Goal: Task Accomplishment & Management: Manage account settings

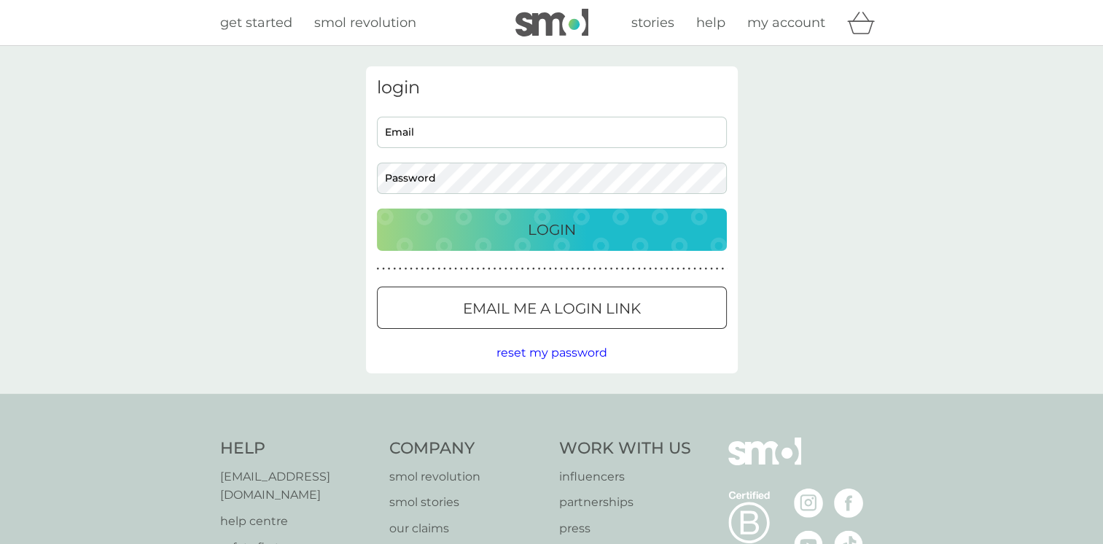
type input "alatplaylucas@blueyonder.co.uk"
click at [583, 233] on div "Login" at bounding box center [552, 229] width 321 height 23
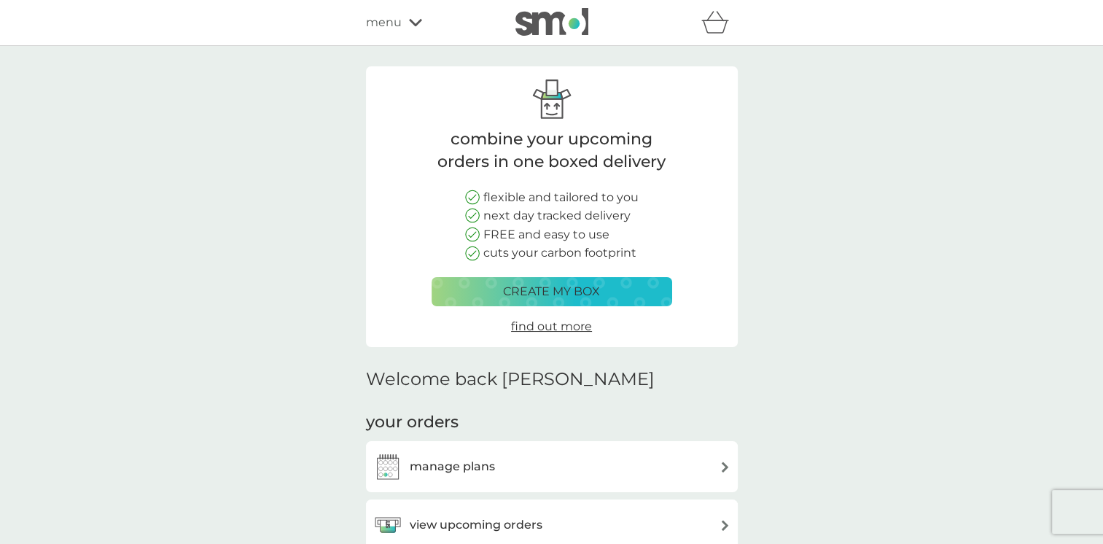
click at [462, 460] on h3 "manage plans" at bounding box center [452, 466] width 85 height 19
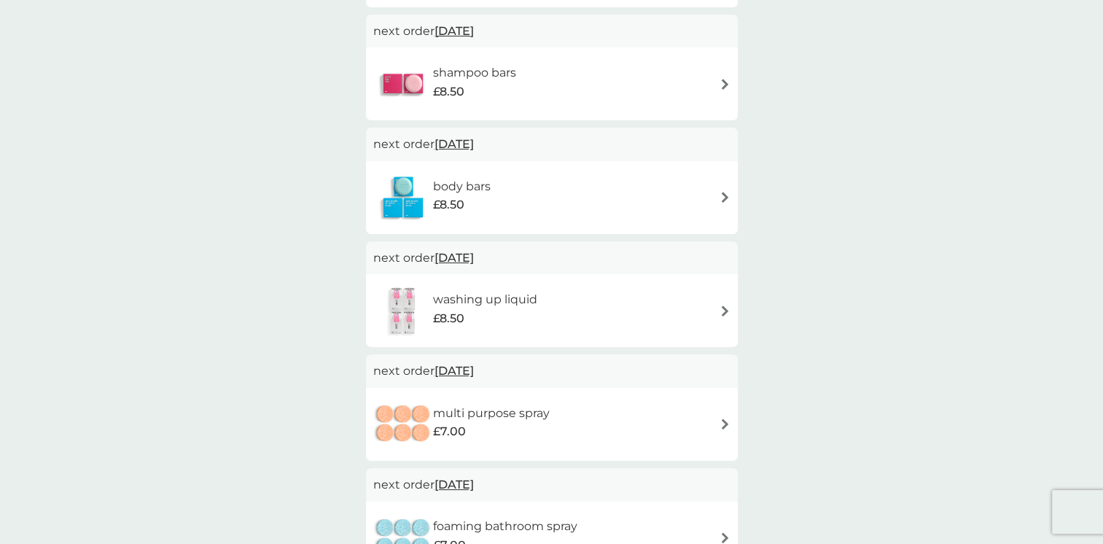
scroll to position [499, 0]
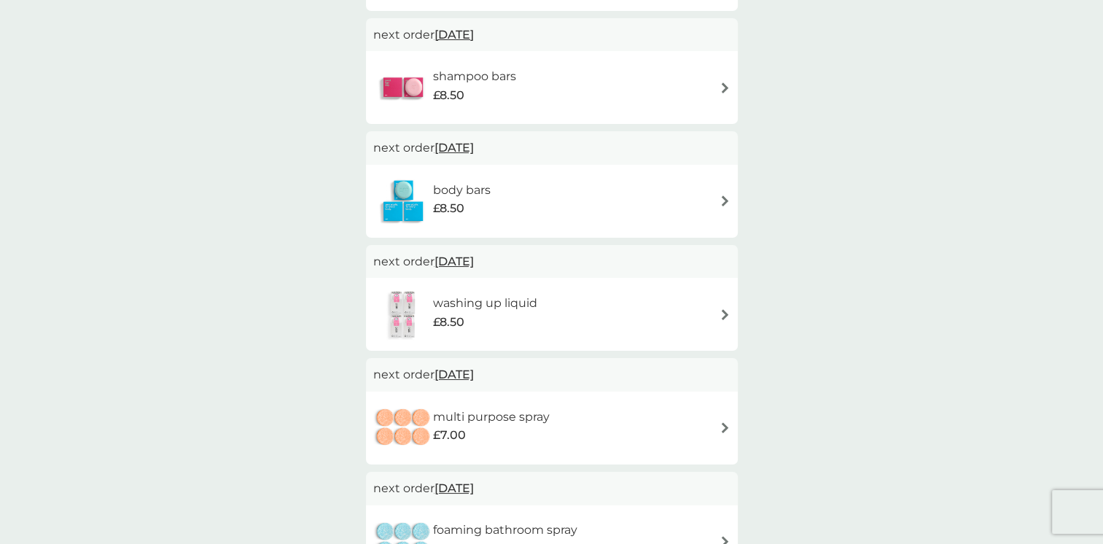
click at [725, 85] on img at bounding box center [725, 87] width 11 height 11
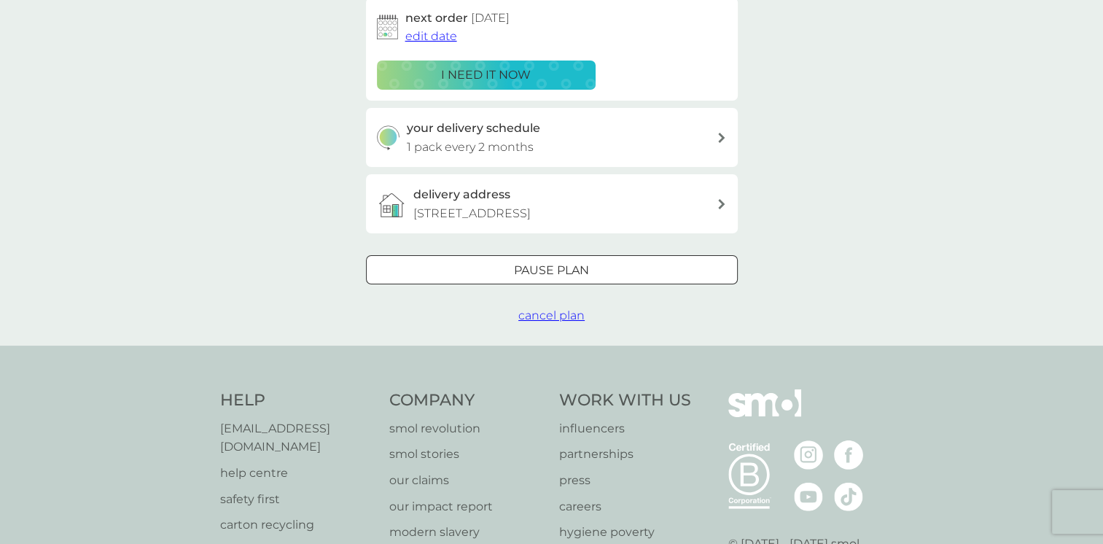
scroll to position [267, 0]
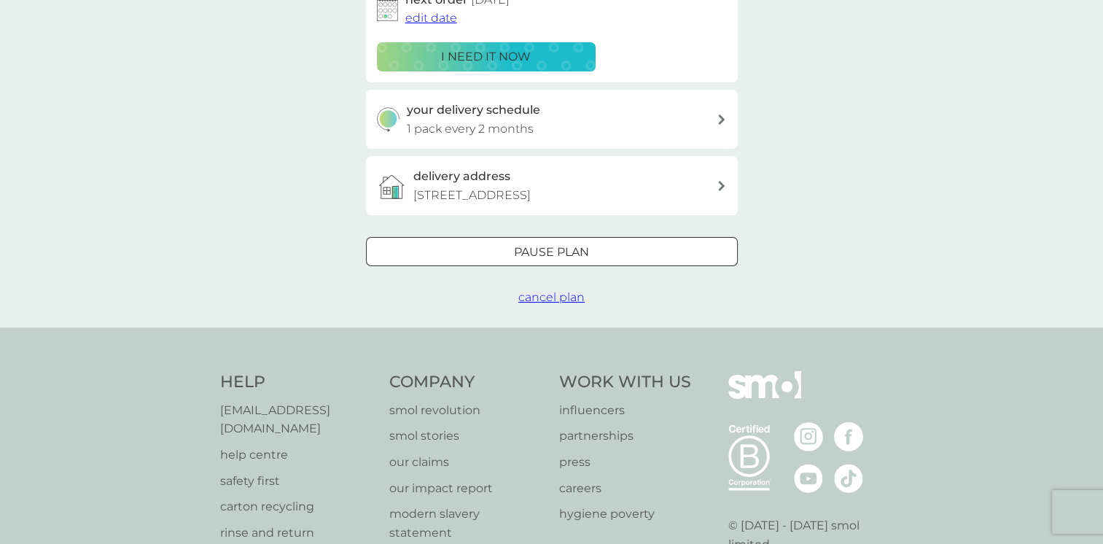
click at [564, 293] on span "cancel plan" at bounding box center [551, 297] width 66 height 14
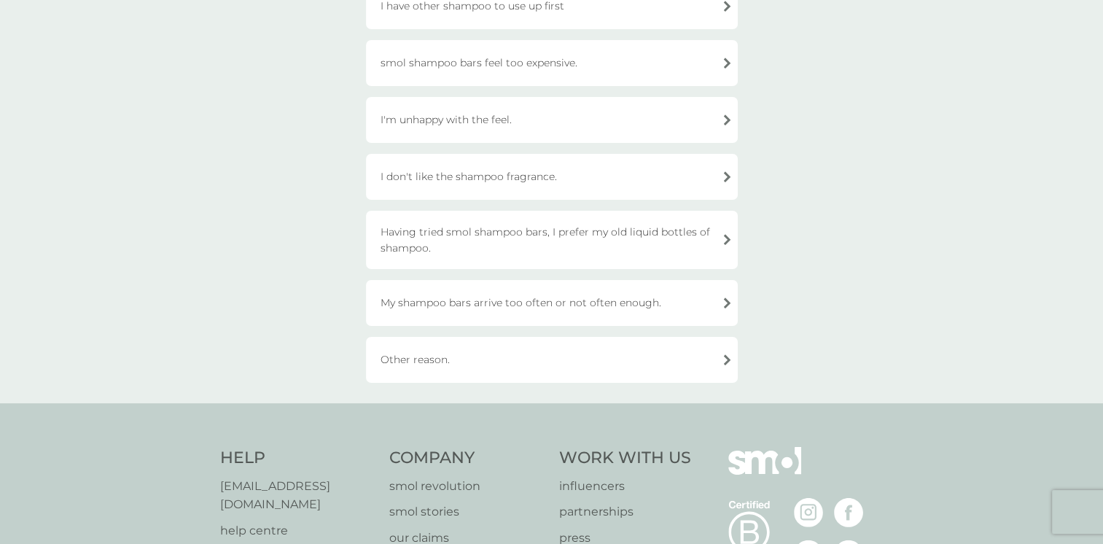
scroll to position [204, 0]
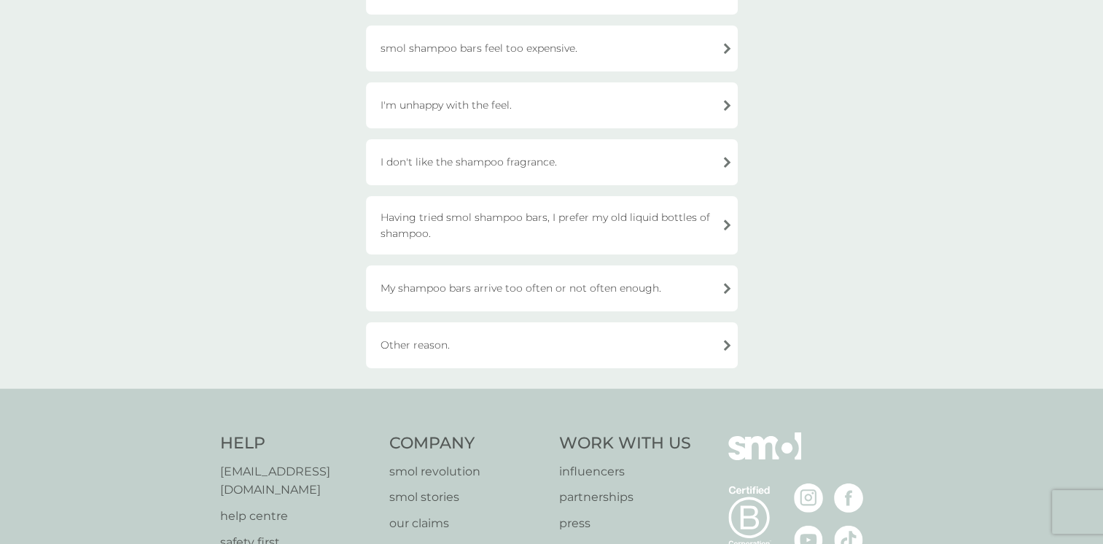
click at [724, 347] on div "Other reason." at bounding box center [552, 345] width 372 height 46
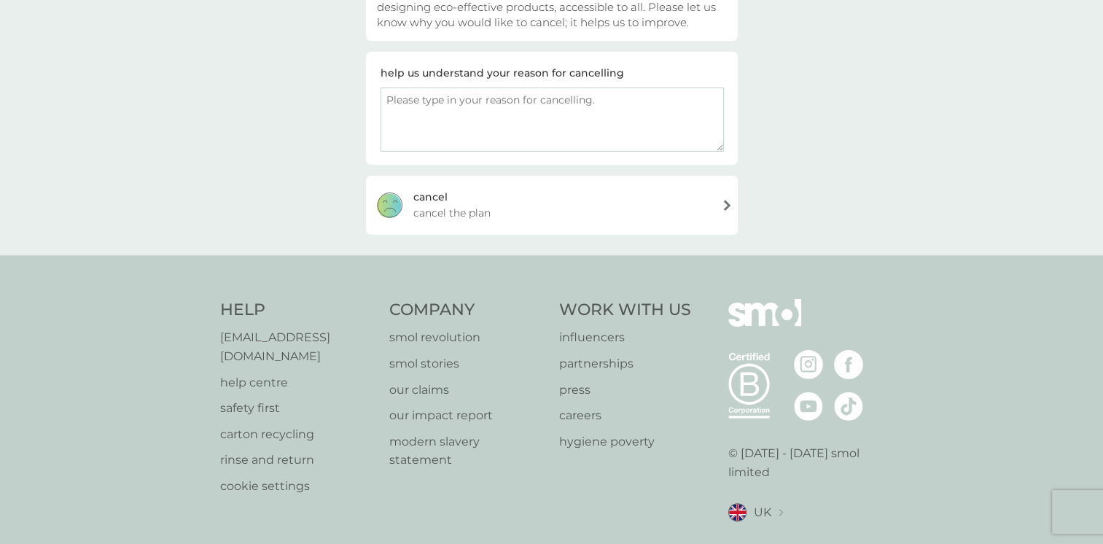
click at [455, 109] on textarea at bounding box center [552, 120] width 343 height 64
type textarea "It's caused [MEDICAL_DATA] on my scalp."
click at [440, 195] on div "cancel" at bounding box center [430, 197] width 34 height 16
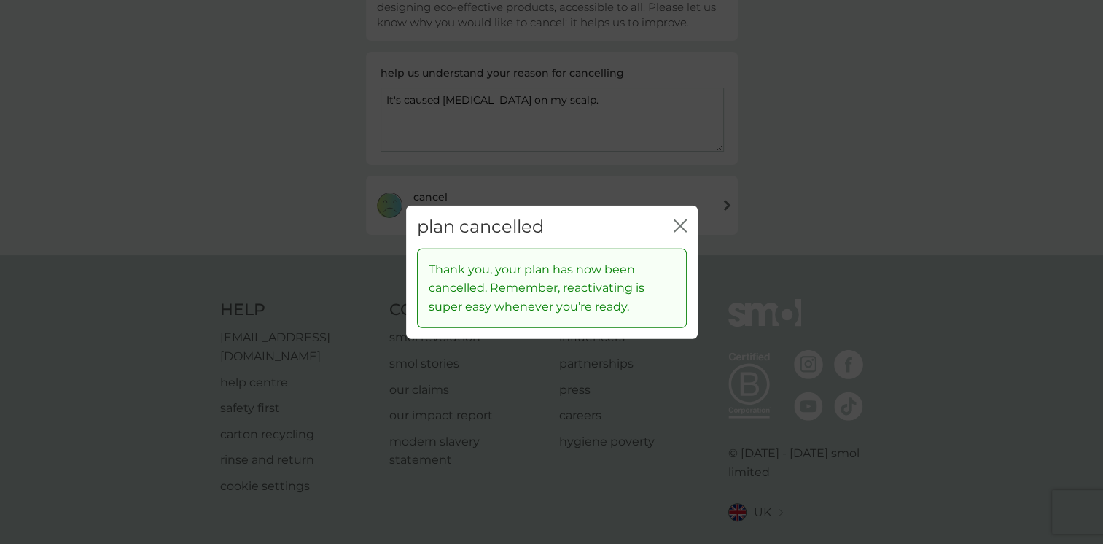
click at [684, 226] on icon "close" at bounding box center [680, 225] width 13 height 13
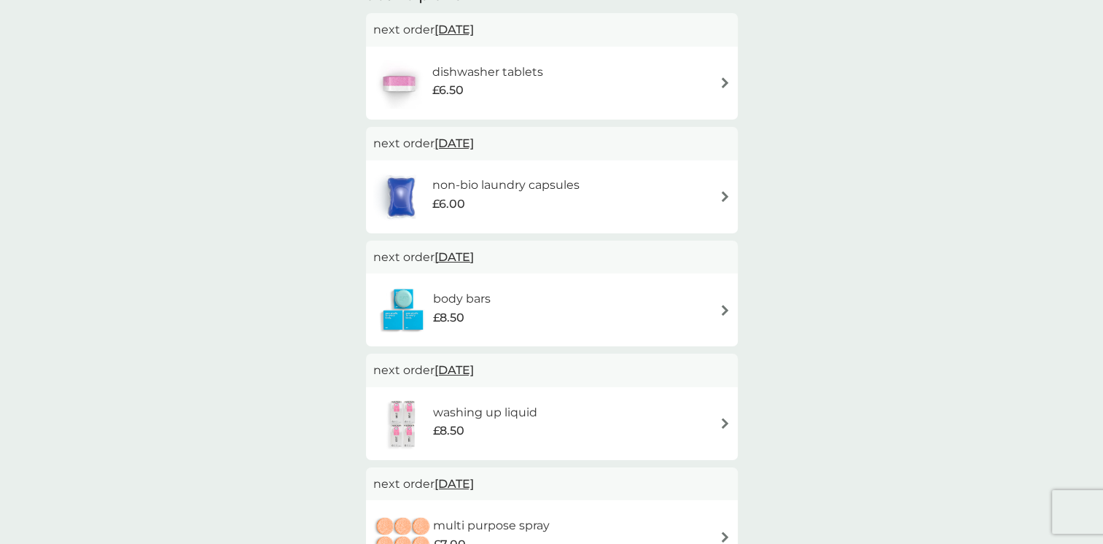
scroll to position [405, 0]
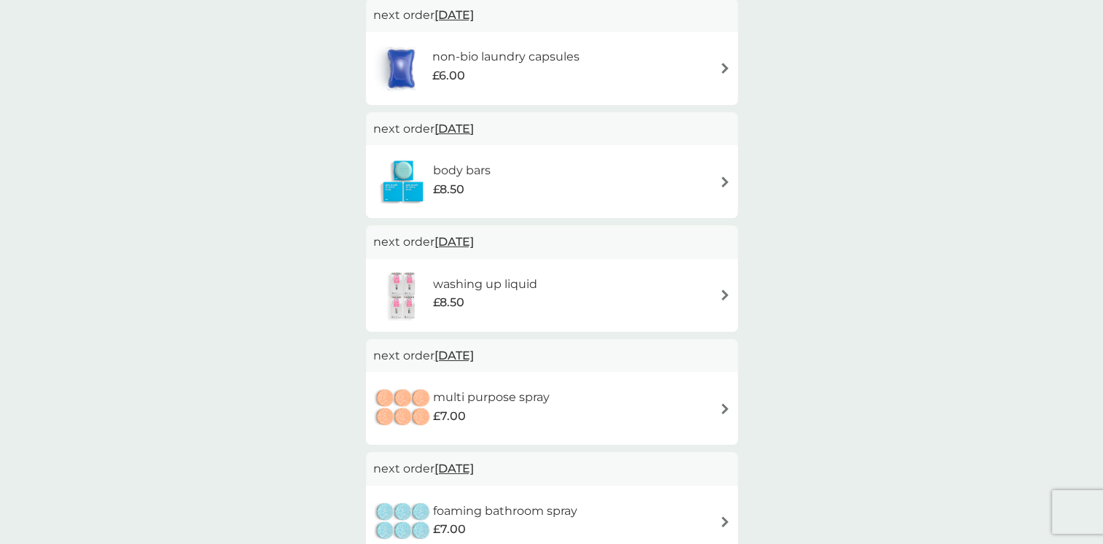
click at [723, 179] on img at bounding box center [725, 181] width 11 height 11
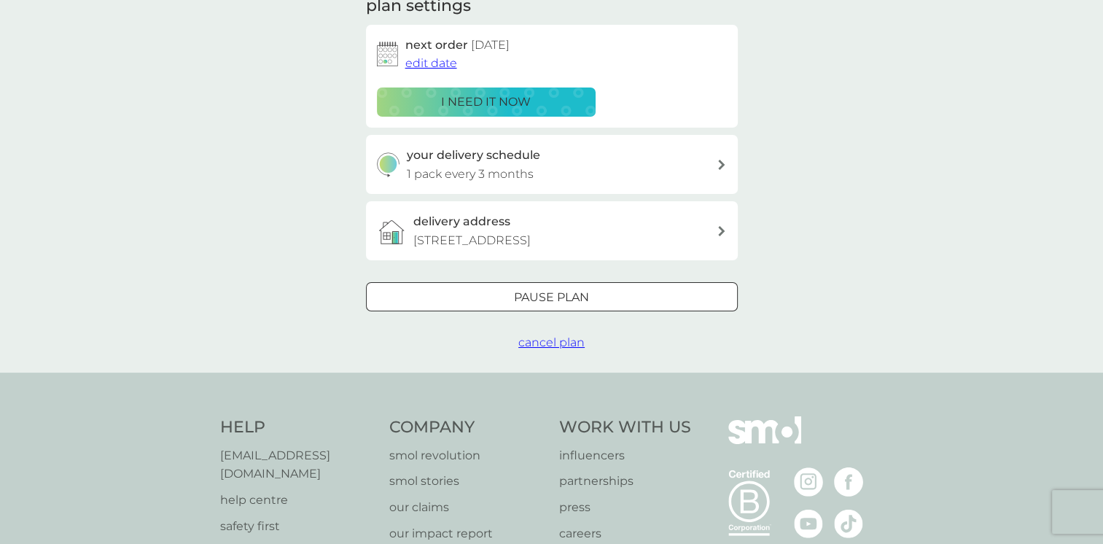
scroll to position [378, 0]
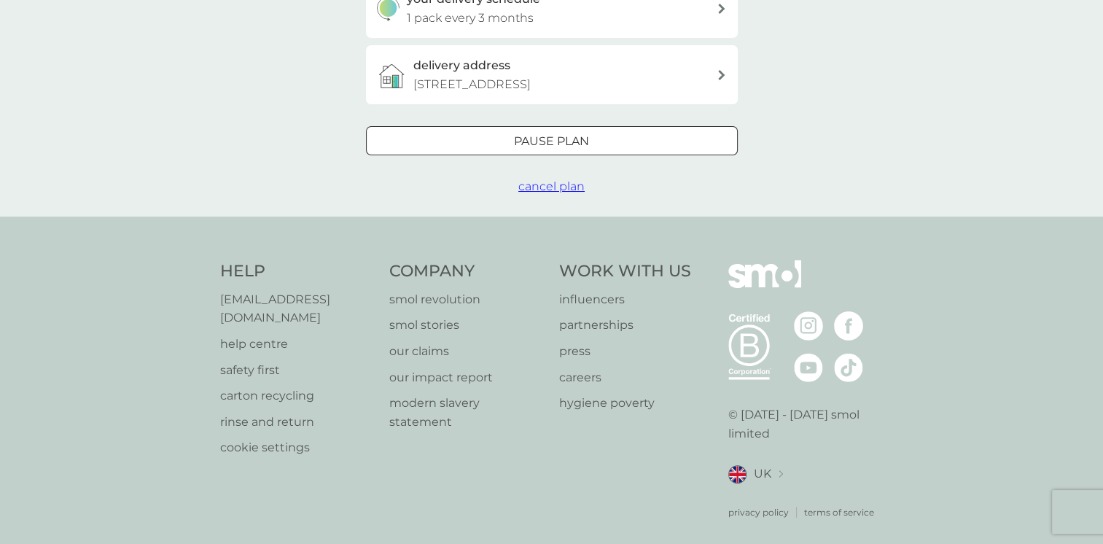
click at [557, 185] on span "cancel plan" at bounding box center [551, 186] width 66 height 14
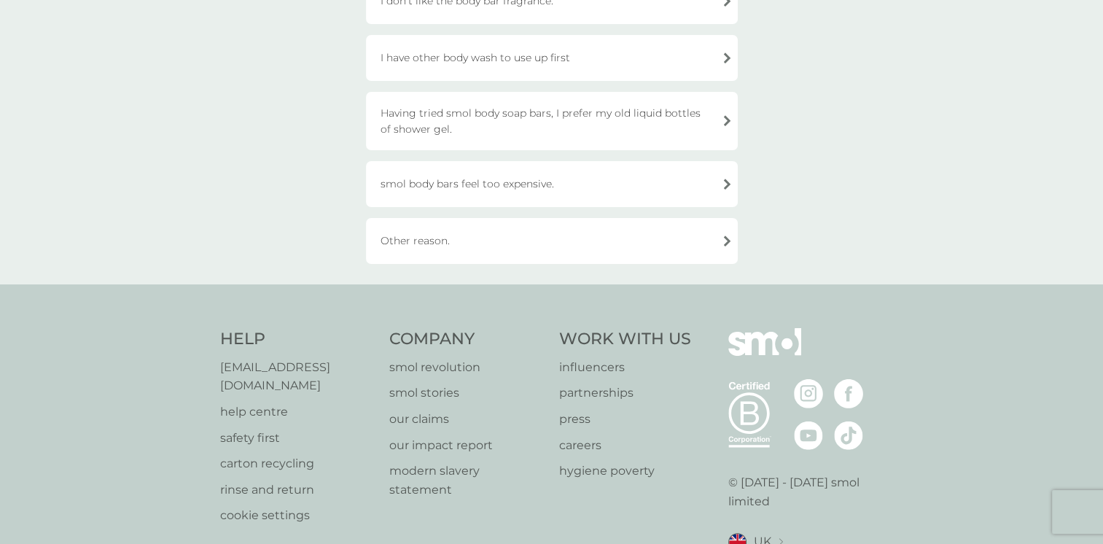
scroll to position [376, 0]
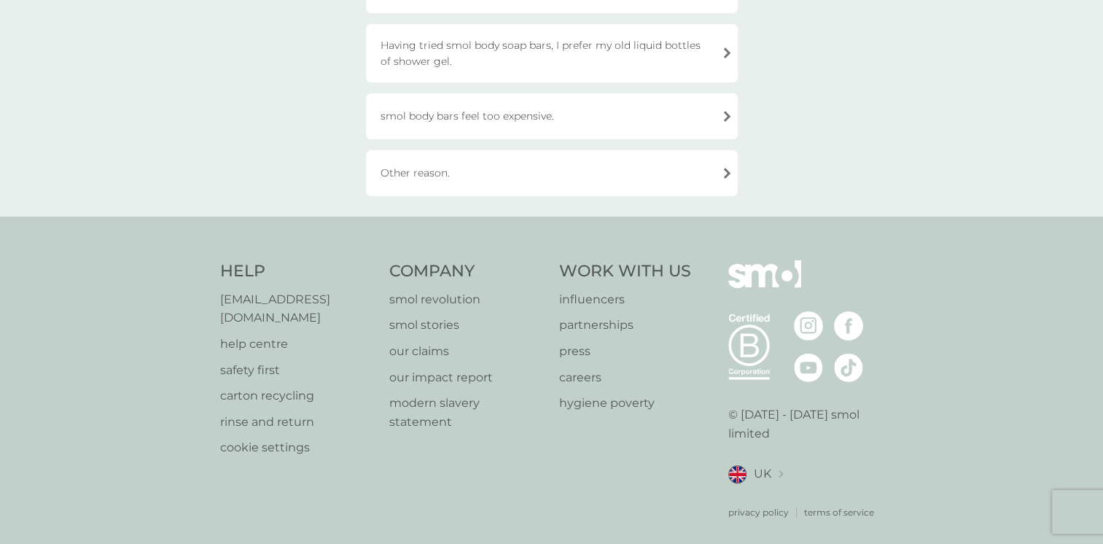
click at [456, 174] on div "Other reason." at bounding box center [552, 173] width 372 height 46
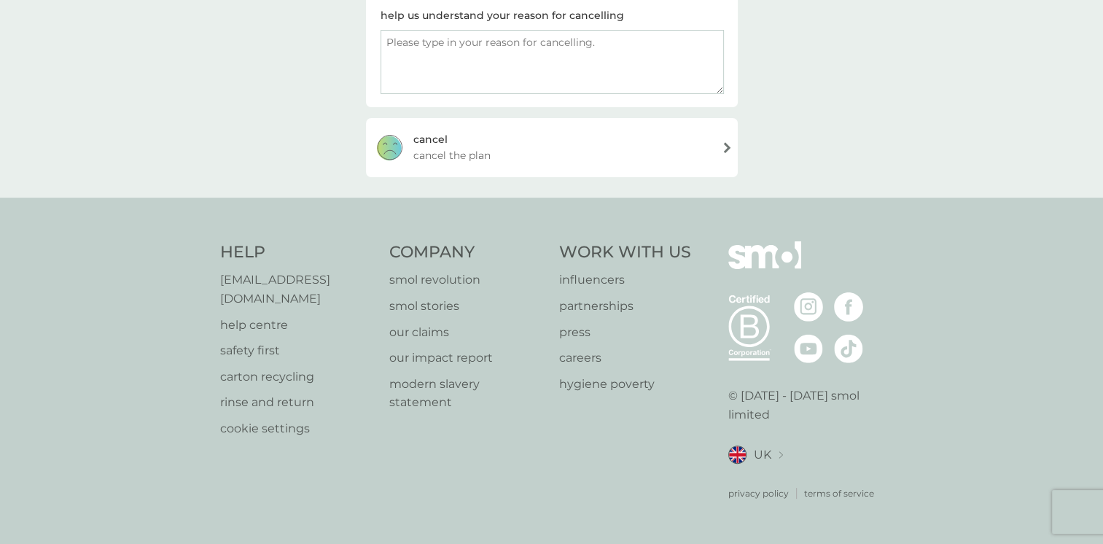
scroll to position [239, 0]
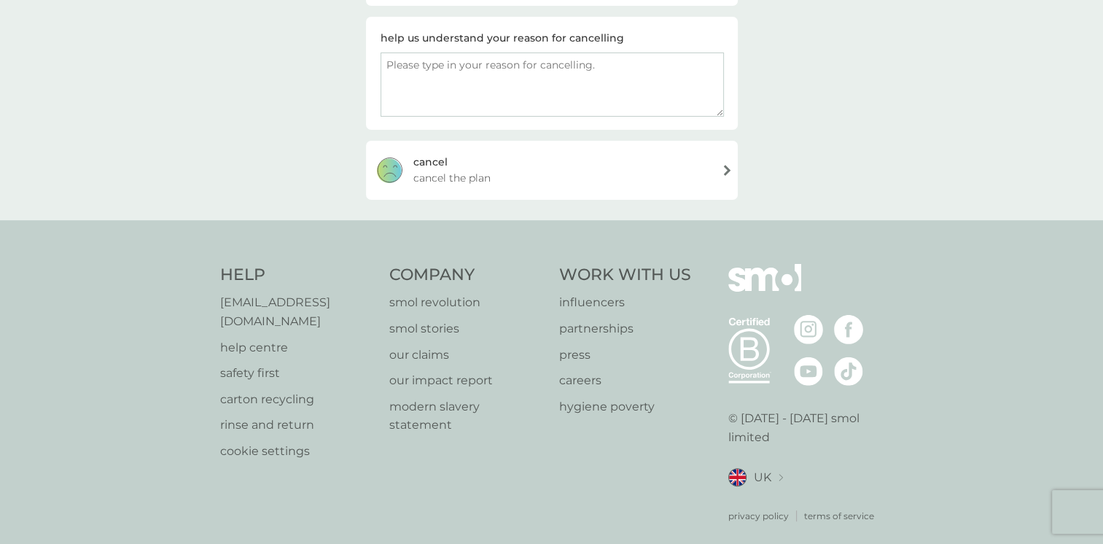
click at [463, 77] on textarea at bounding box center [552, 85] width 343 height 64
click at [524, 63] on textarea "I think it might be the casue of my son's worsening exzema." at bounding box center [552, 85] width 343 height 64
type textarea "I think it might be the cause of my son's worsening [MEDICAL_DATA]."
click at [457, 174] on span "cancel the plan" at bounding box center [451, 178] width 77 height 16
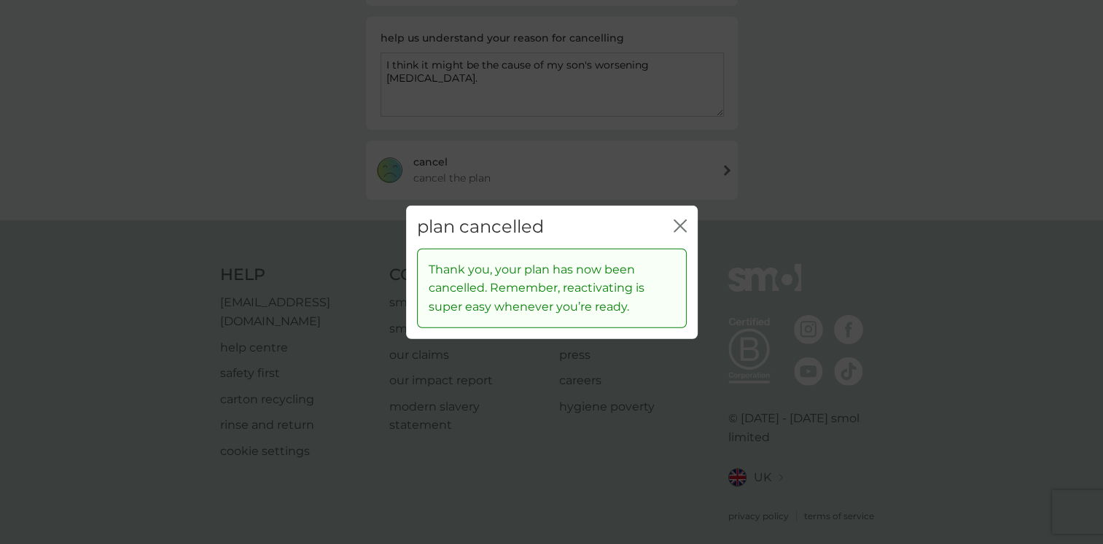
click at [679, 221] on icon "close" at bounding box center [680, 225] width 13 height 13
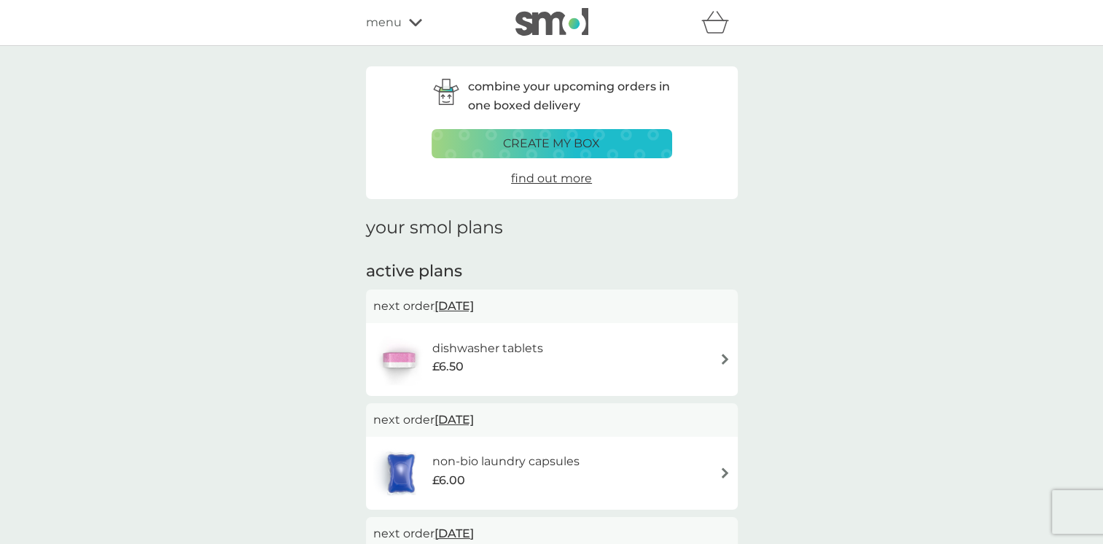
click at [413, 25] on icon at bounding box center [415, 22] width 13 height 7
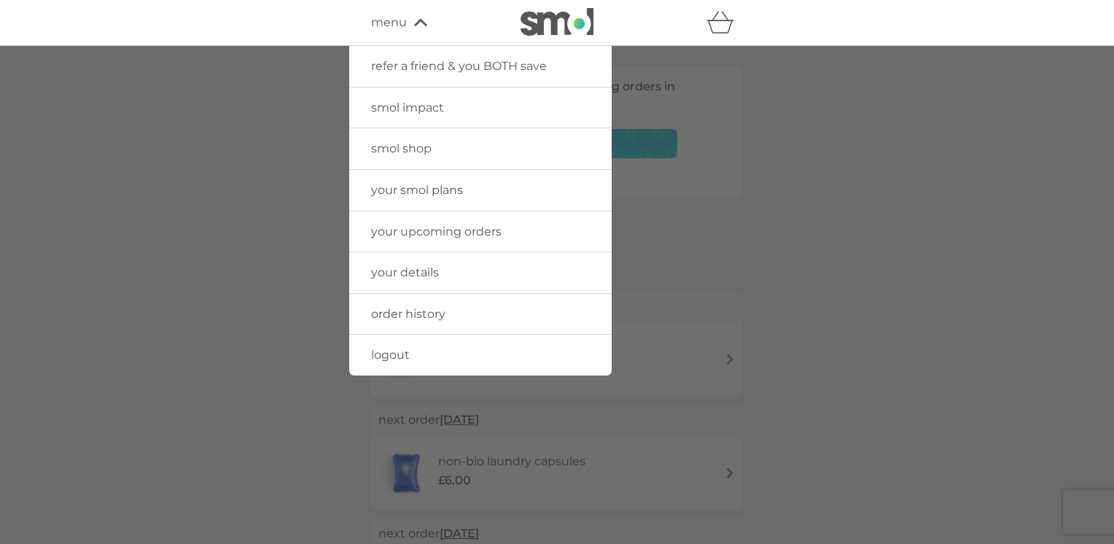
click at [416, 148] on span "smol shop" at bounding box center [401, 148] width 61 height 14
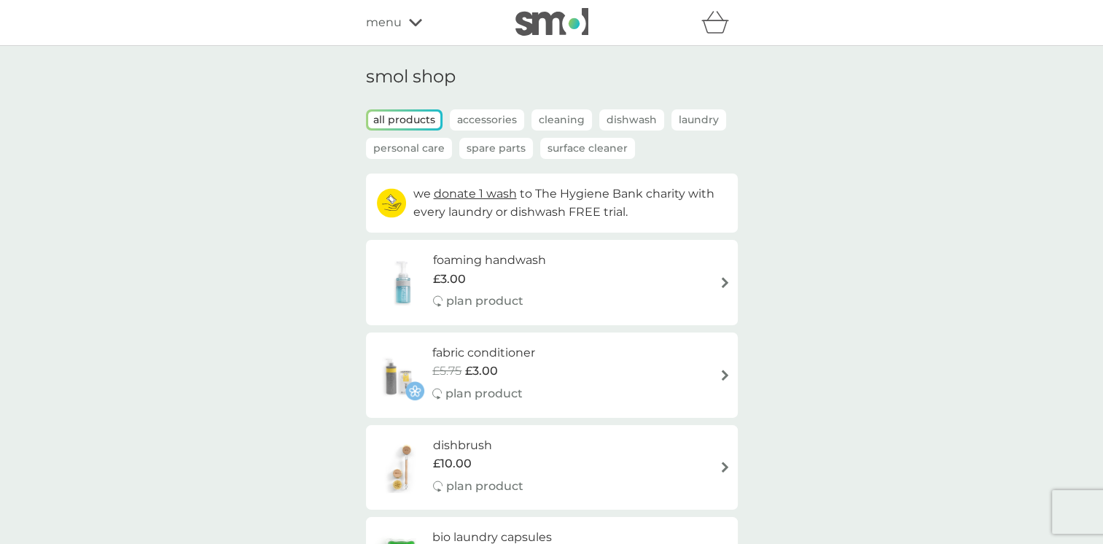
click at [398, 20] on span "menu" at bounding box center [384, 22] width 36 height 19
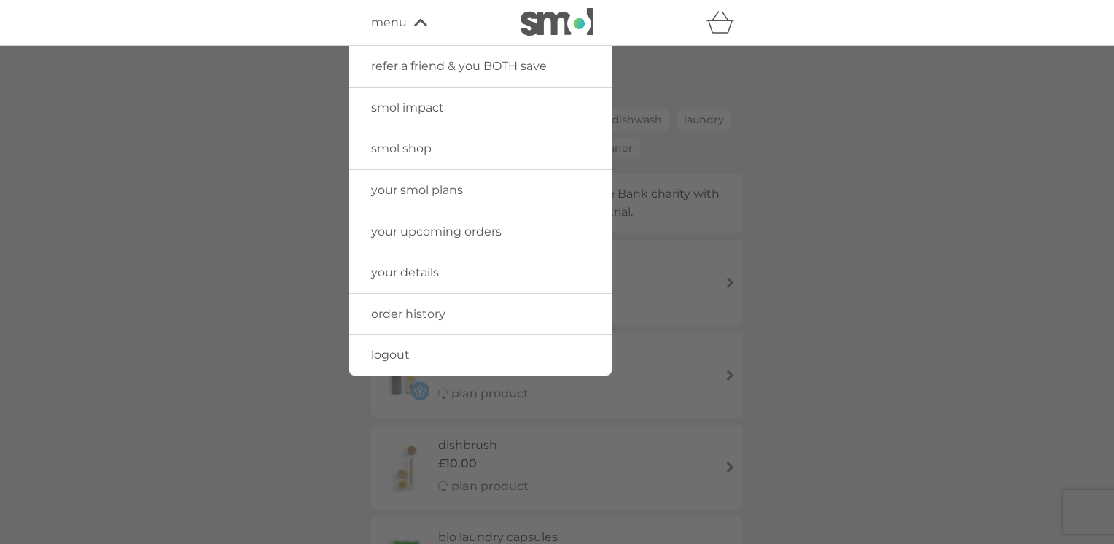
click at [389, 351] on span "logout" at bounding box center [390, 355] width 39 height 14
